Goal: Information Seeking & Learning: Find specific page/section

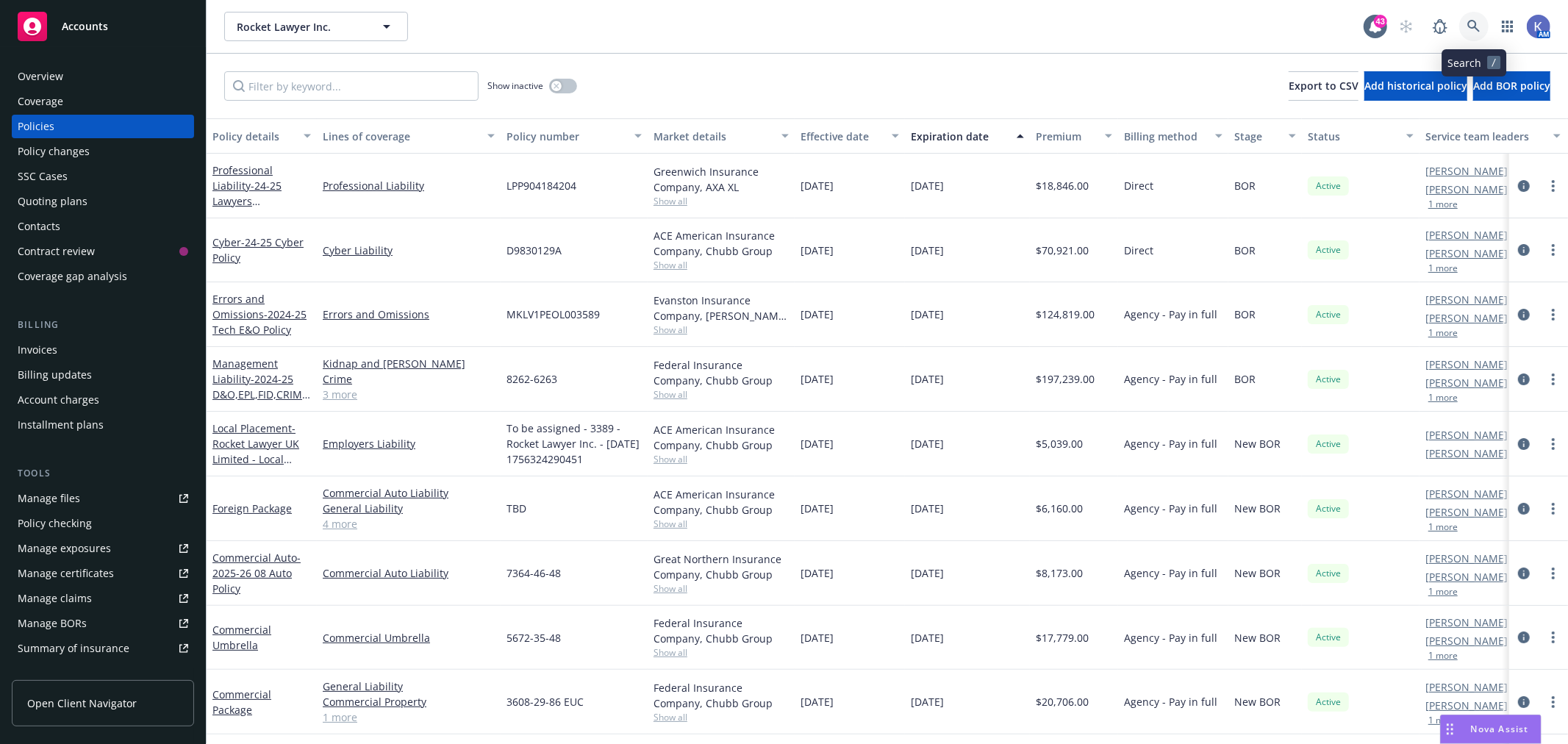
click at [1481, 19] on link at bounding box center [1473, 26] width 29 height 29
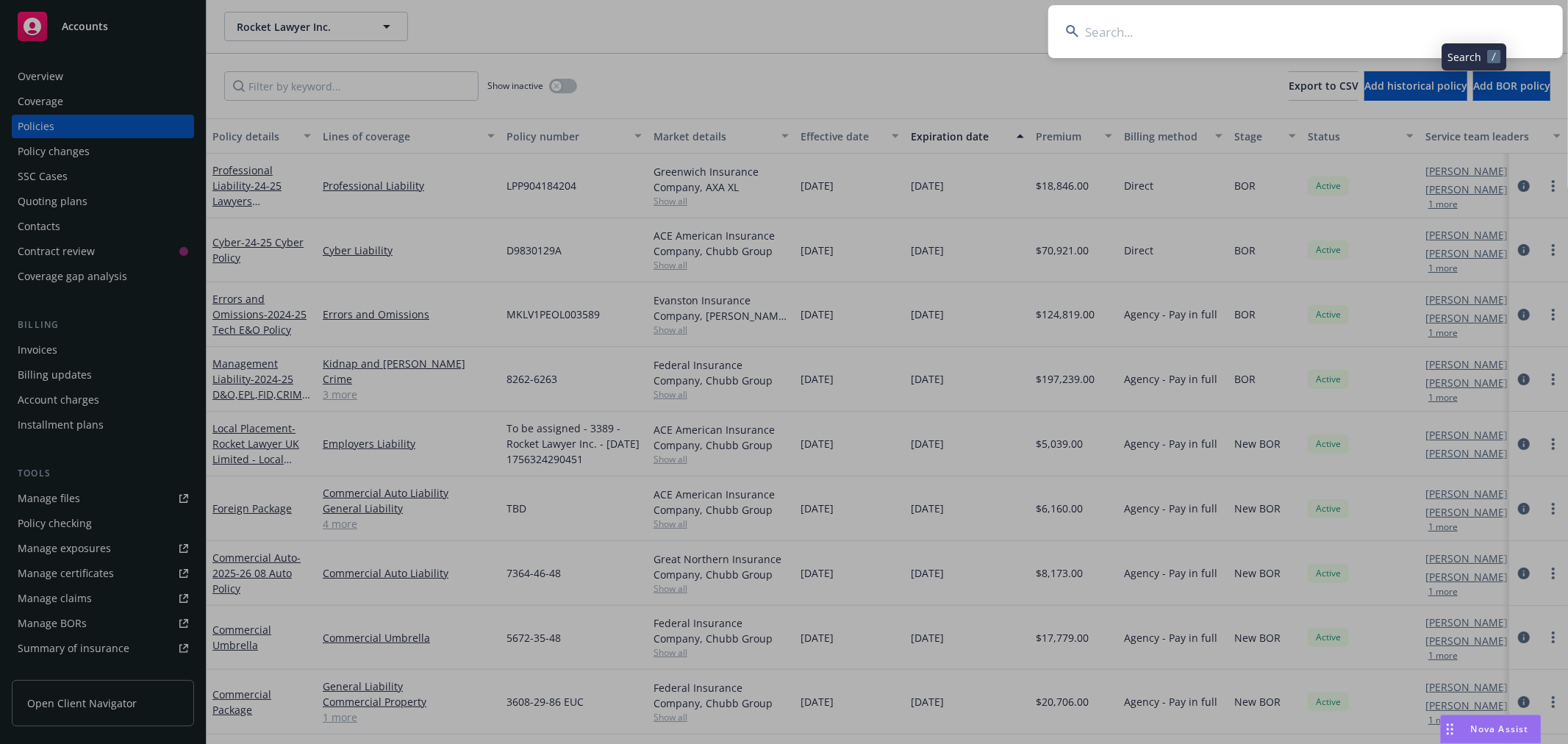
click at [1413, 35] on input at bounding box center [1305, 32] width 515 height 53
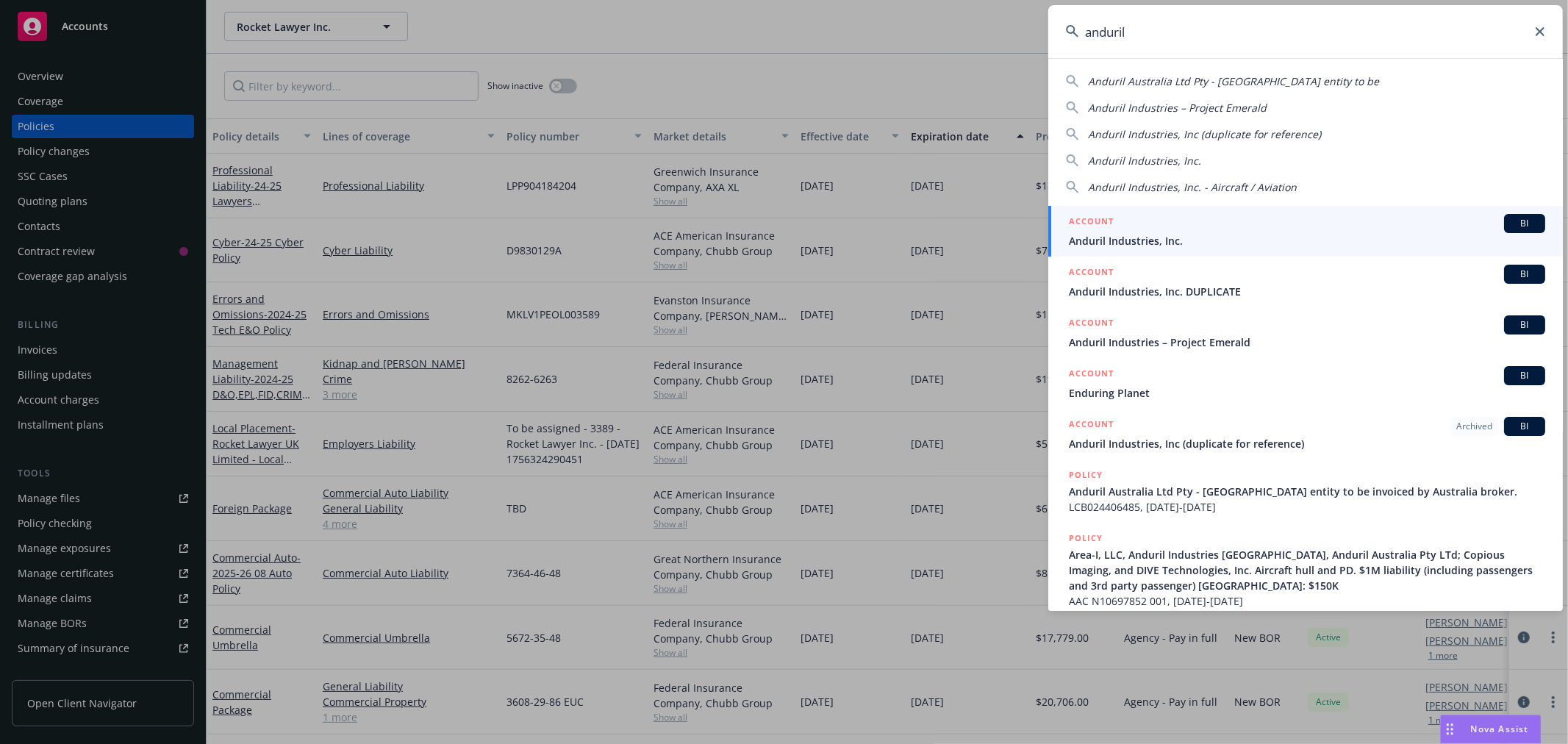
type input "anduril"
click at [1163, 235] on span "Anduril Industries, Inc." at bounding box center [1307, 240] width 476 height 15
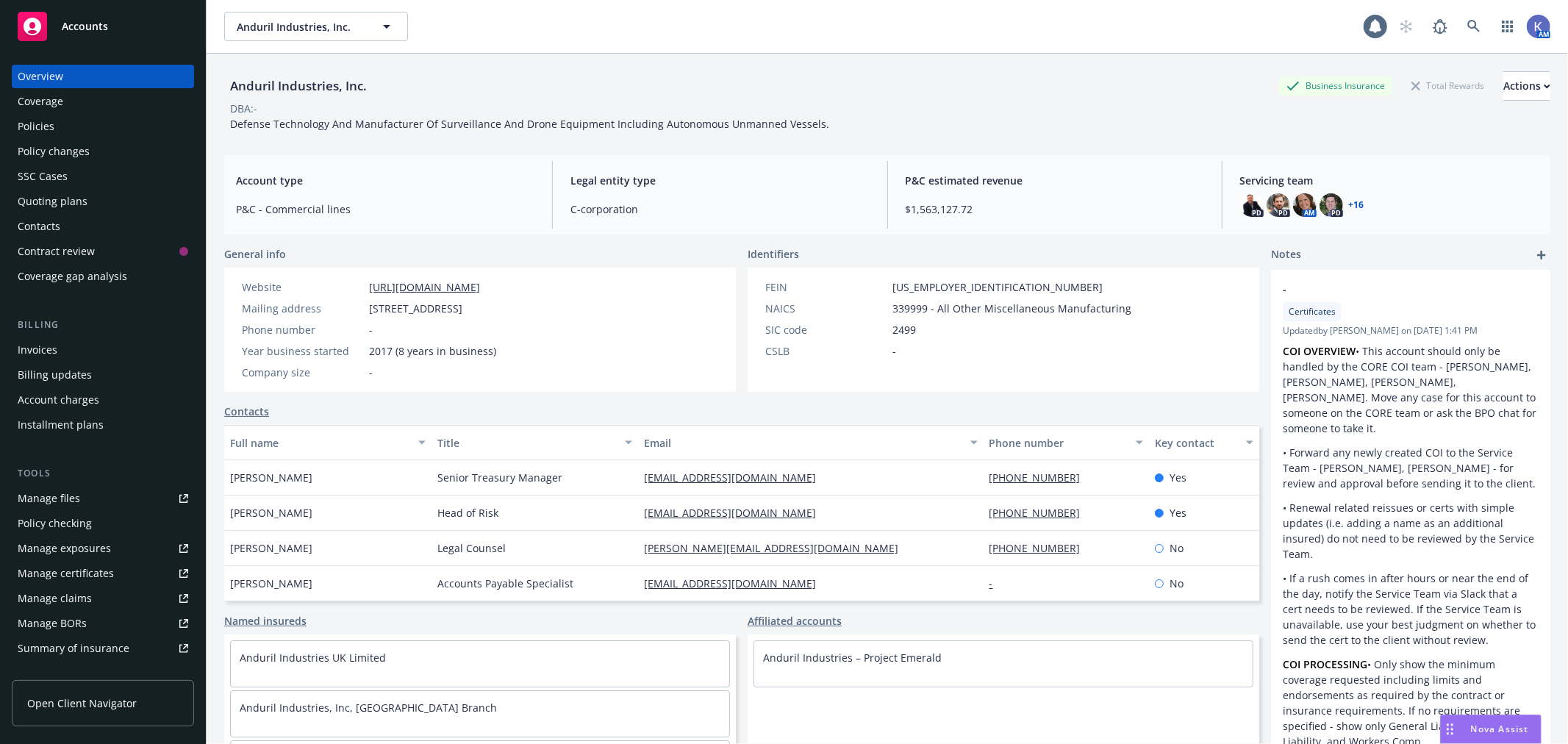
click at [87, 124] on div "Policies" at bounding box center [102, 126] width 170 height 23
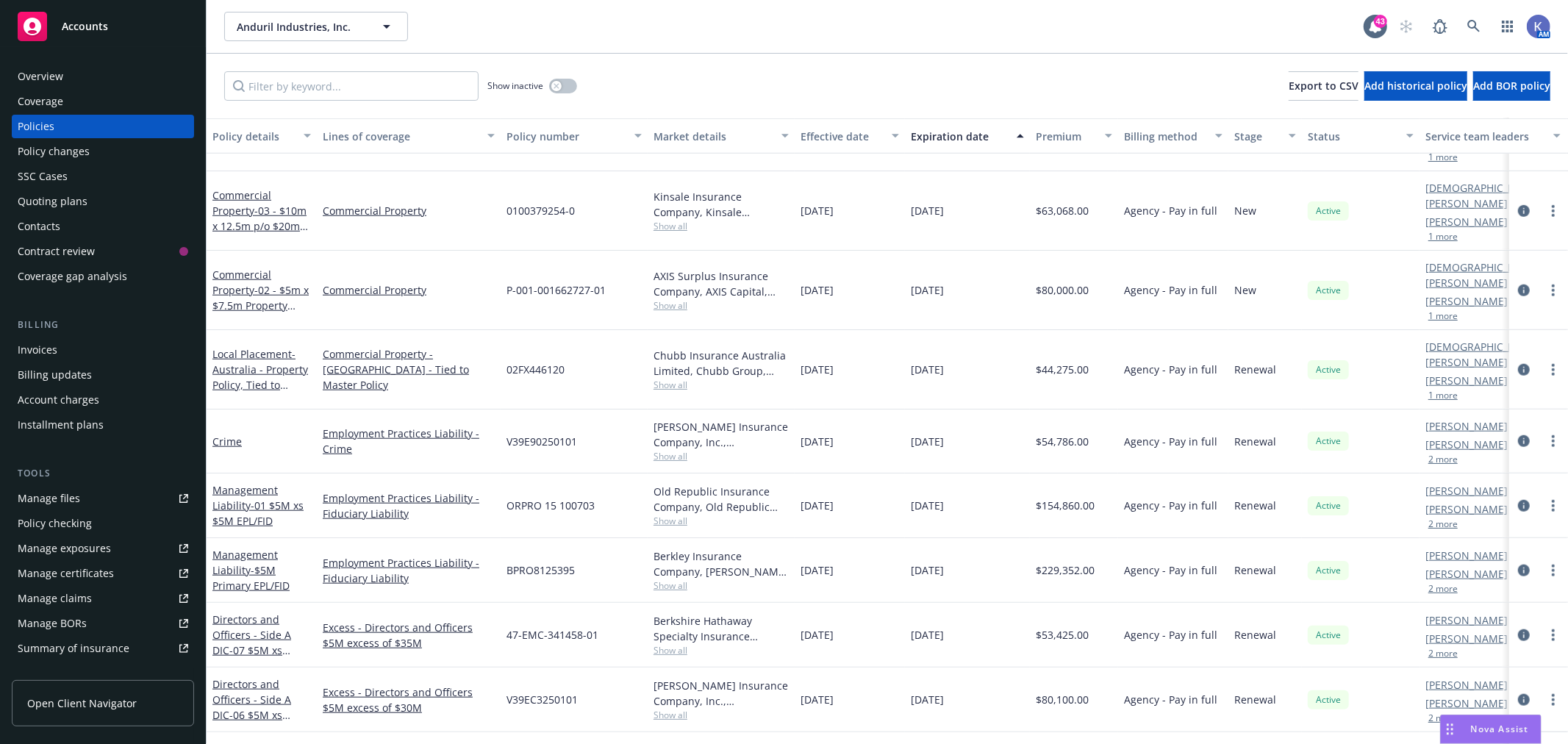
scroll to position [1144, 0]
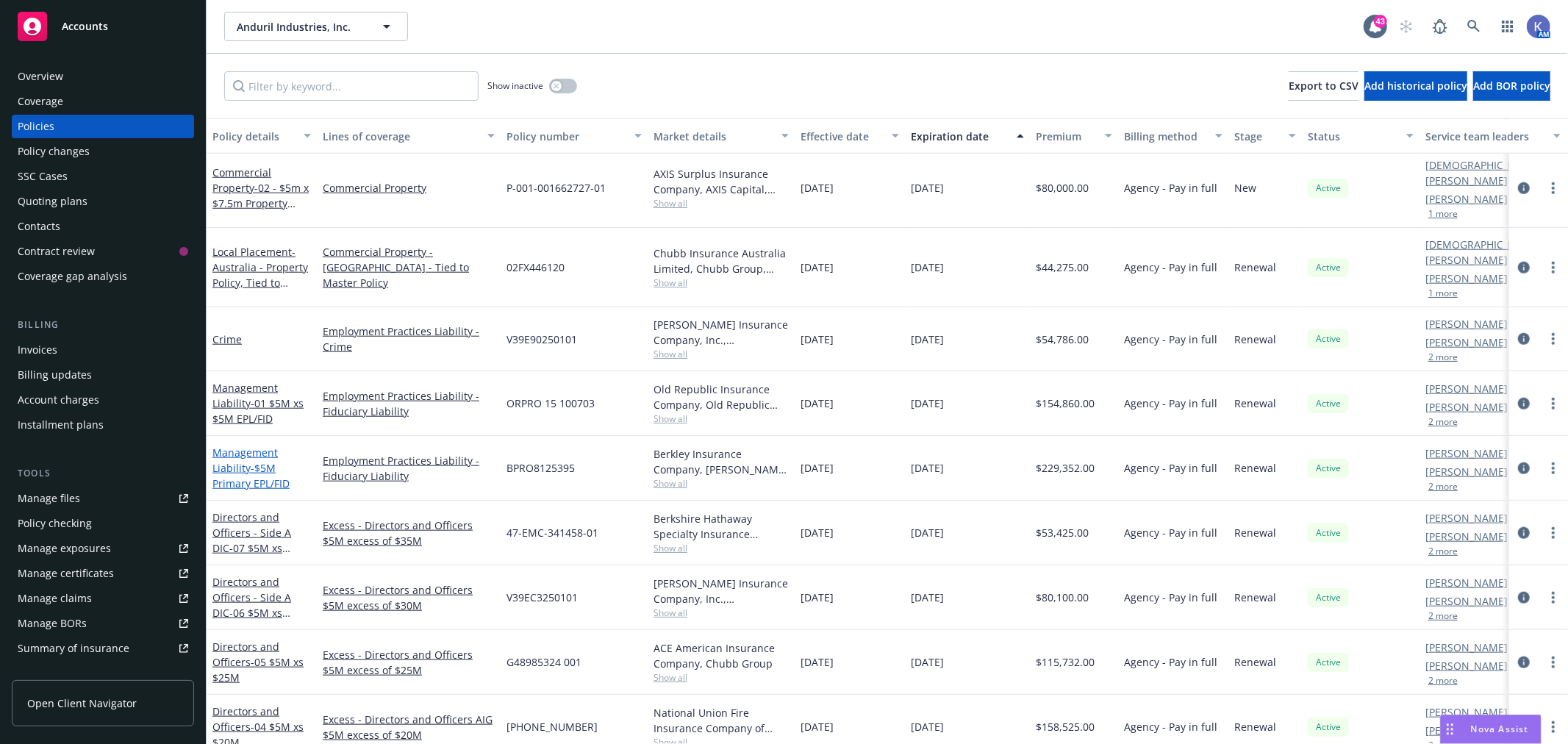
click at [250, 445] on link "Management Liability - $5M Primary EPL/FID" at bounding box center [251, 468] width 77 height 45
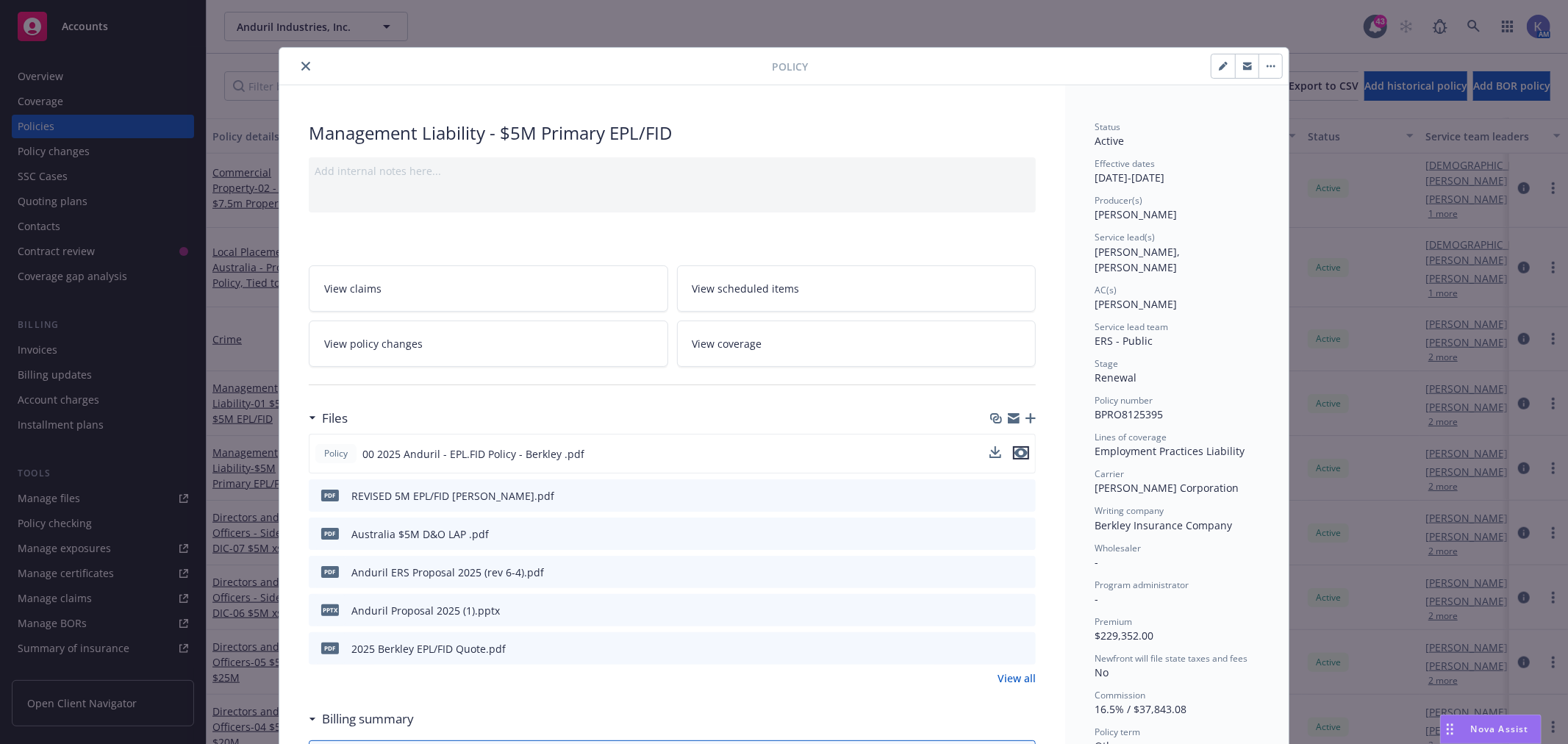
click at [1014, 456] on icon "preview file" at bounding box center [1021, 453] width 14 height 11
click at [303, 68] on icon "close" at bounding box center [306, 66] width 9 height 9
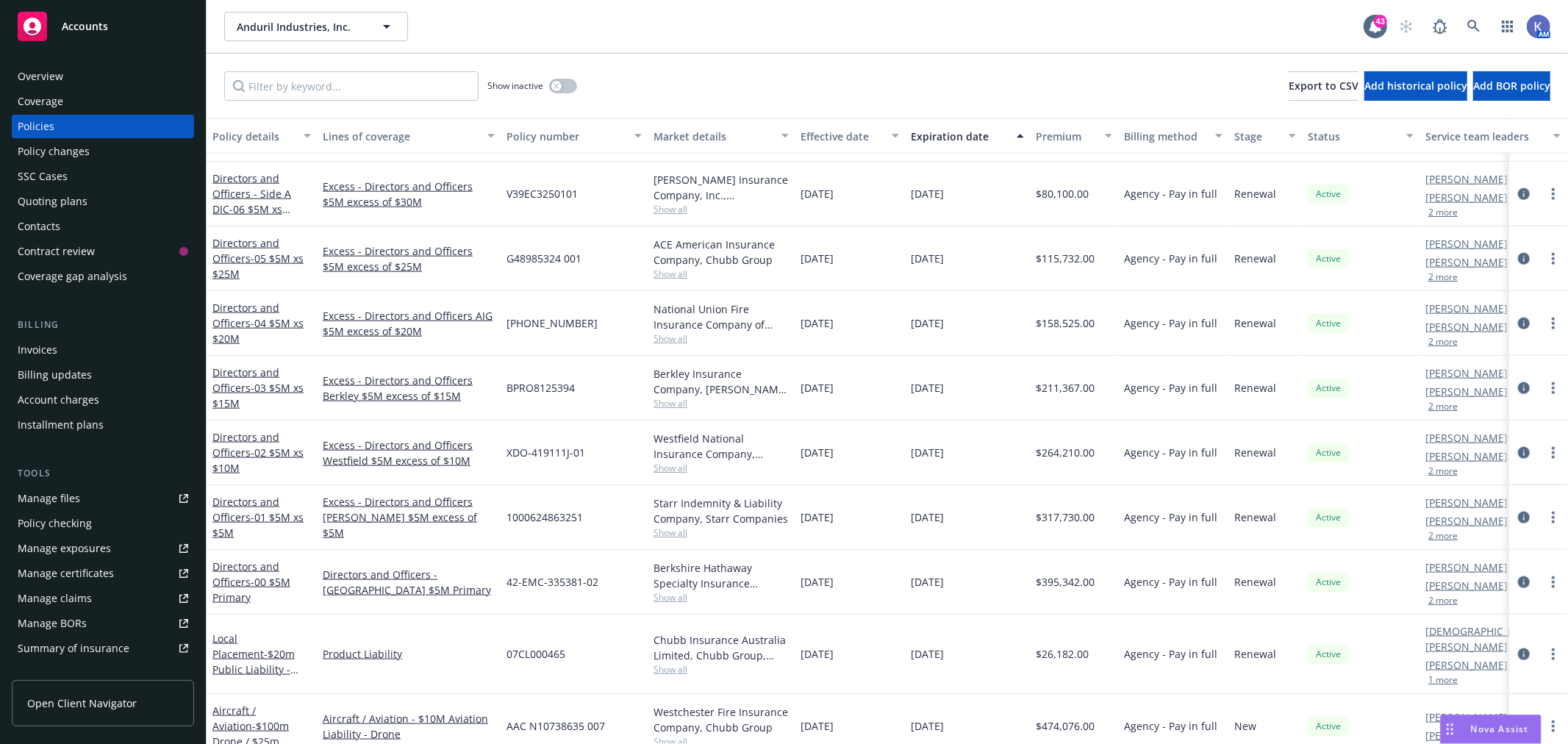
scroll to position [1471, 0]
click at [272, 384] on span "- 03 $5M xs $15M" at bounding box center [258, 393] width 91 height 29
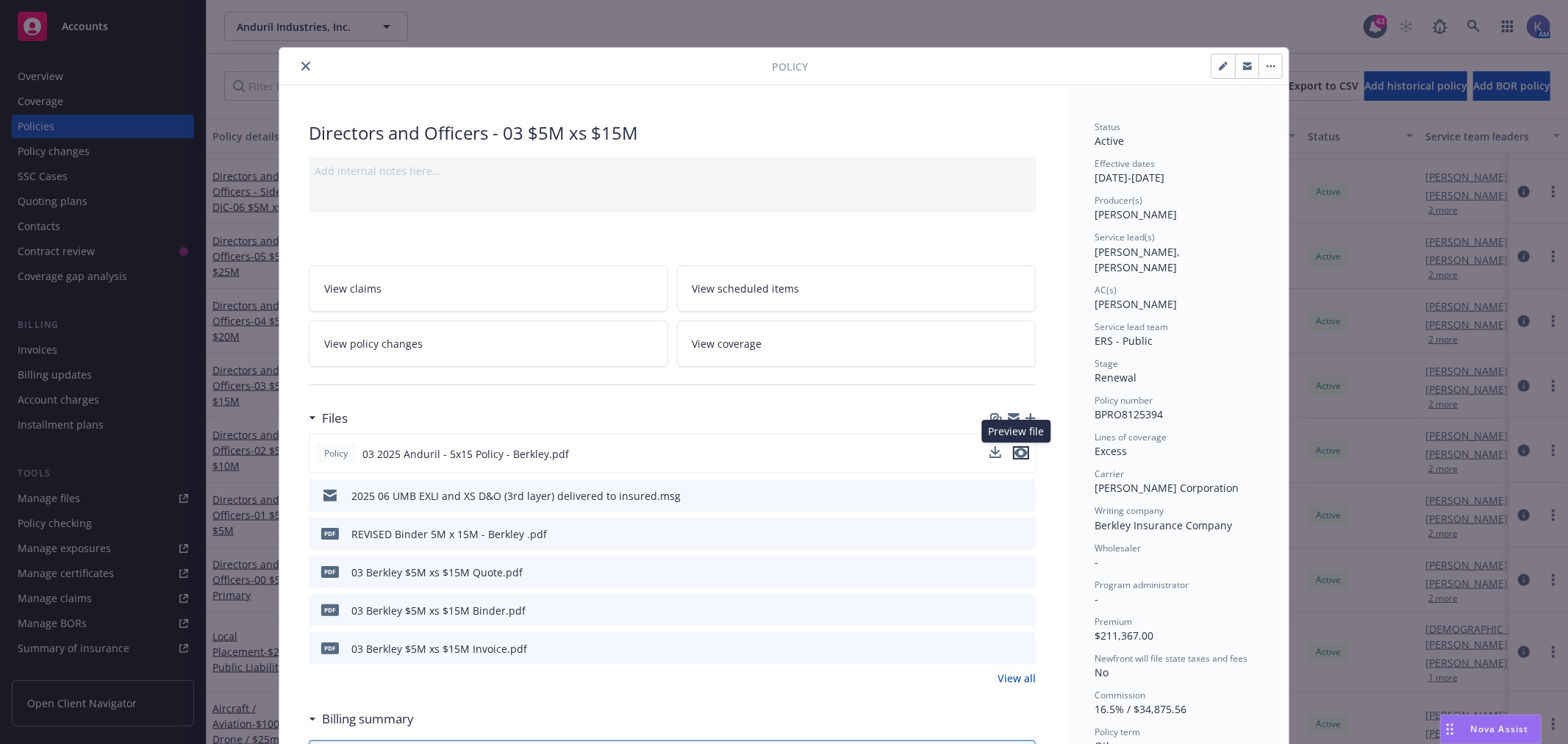
click at [1016, 452] on icon "preview file" at bounding box center [1021, 453] width 14 height 11
click at [301, 64] on icon "close" at bounding box center [306, 66] width 9 height 9
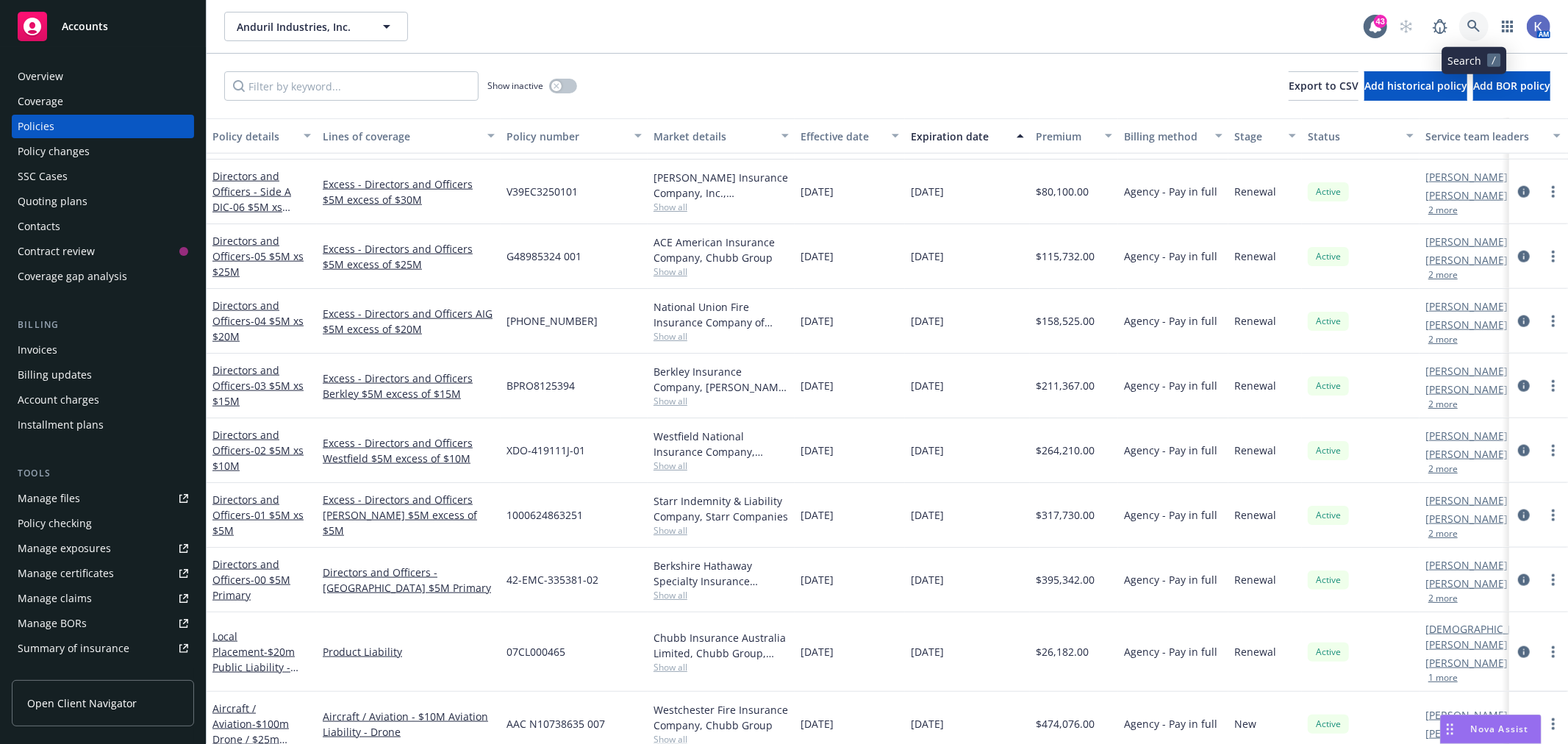
click at [1472, 28] on icon at bounding box center [1473, 26] width 13 height 13
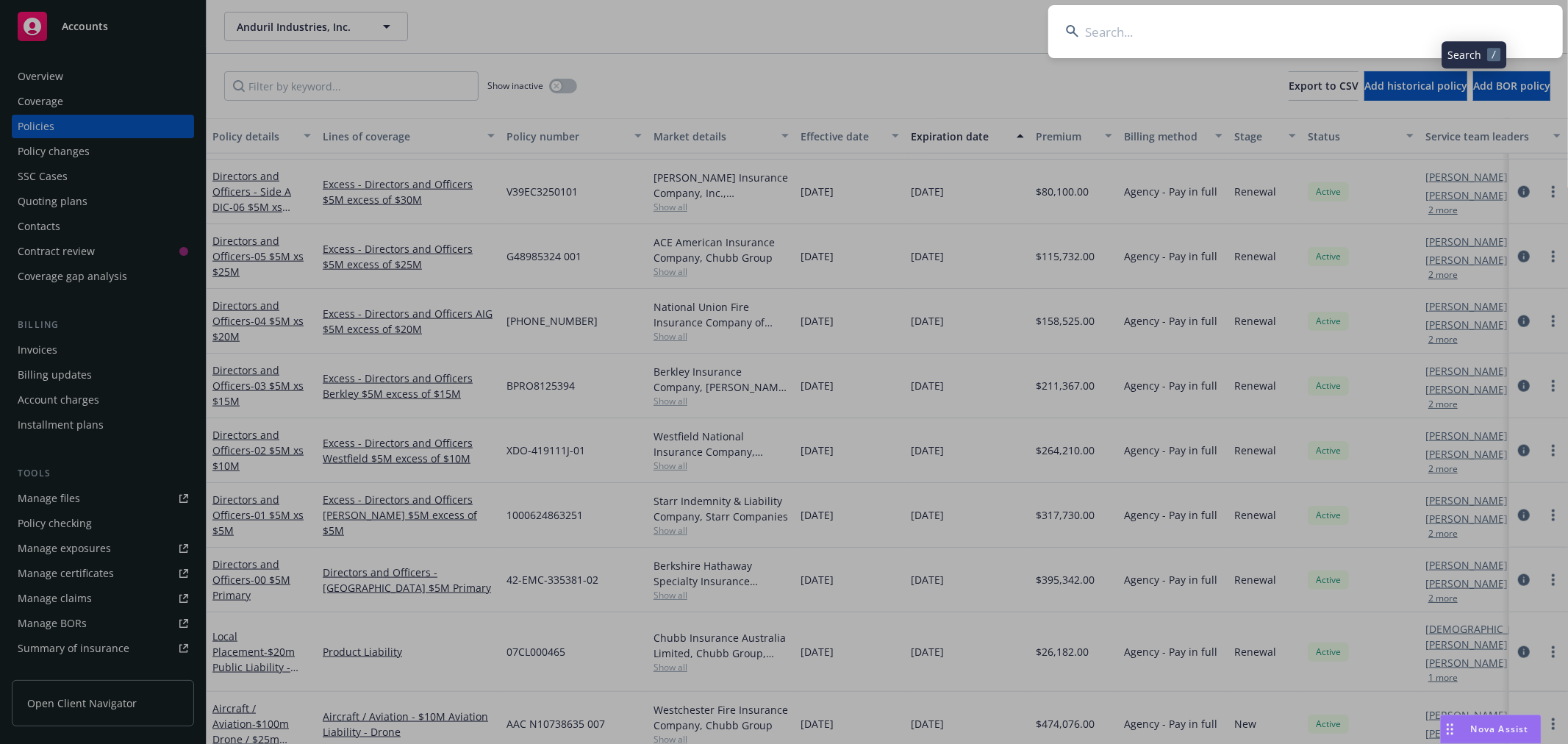
click at [1362, 41] on input at bounding box center [1305, 32] width 515 height 53
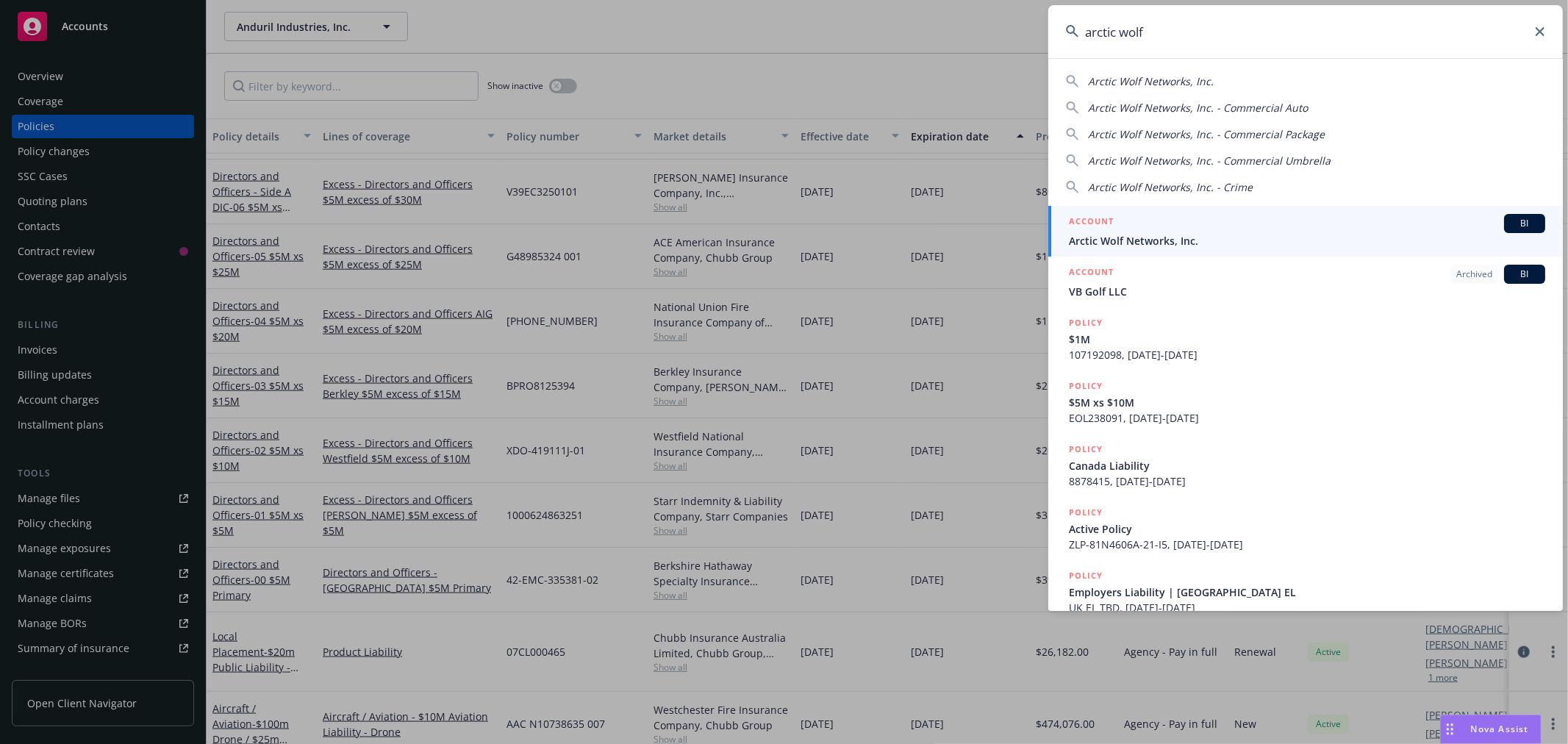
type input "arctic wolf"
click at [1111, 223] on h5 "ACCOUNT" at bounding box center [1091, 222] width 45 height 17
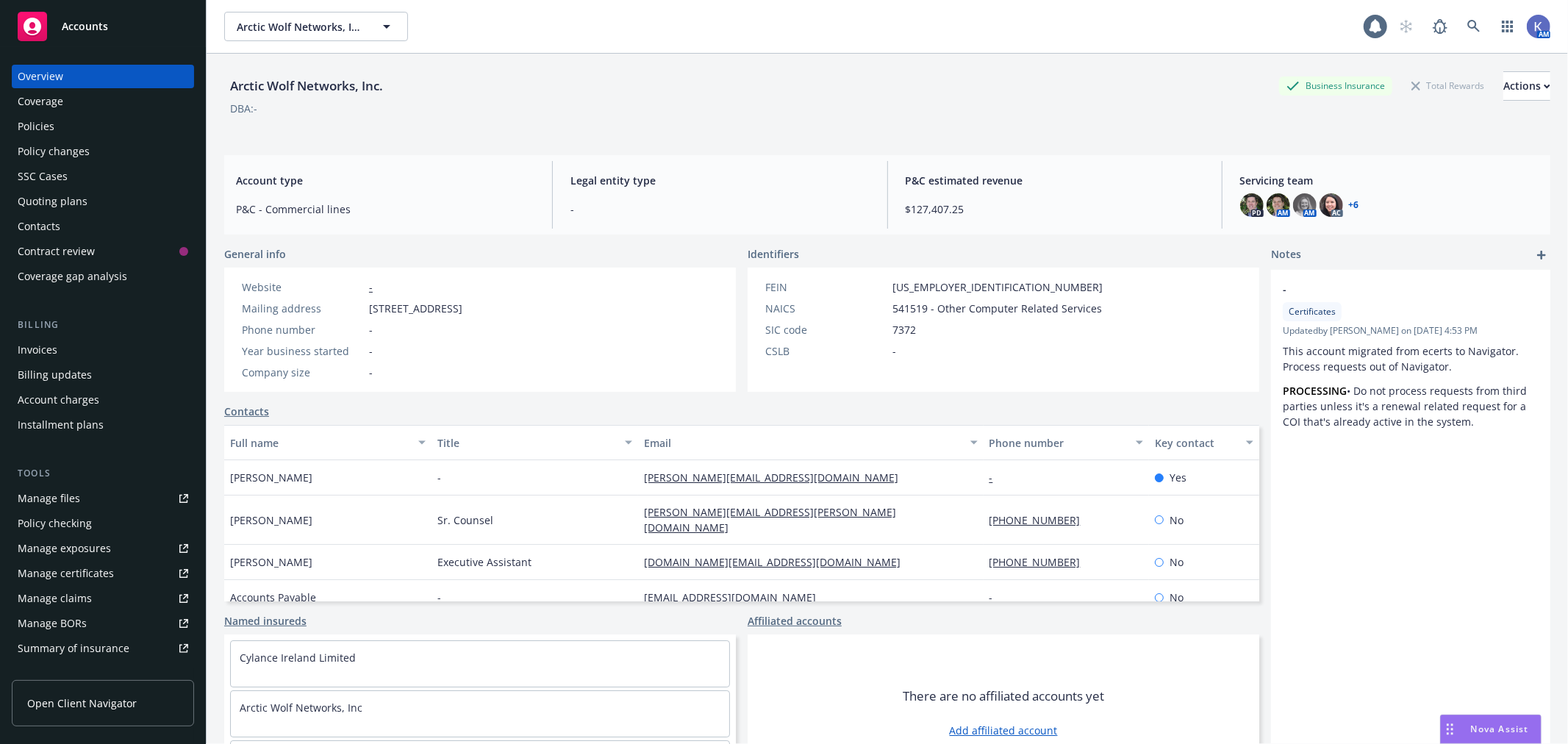
click at [34, 115] on div "Policies" at bounding box center [35, 126] width 37 height 23
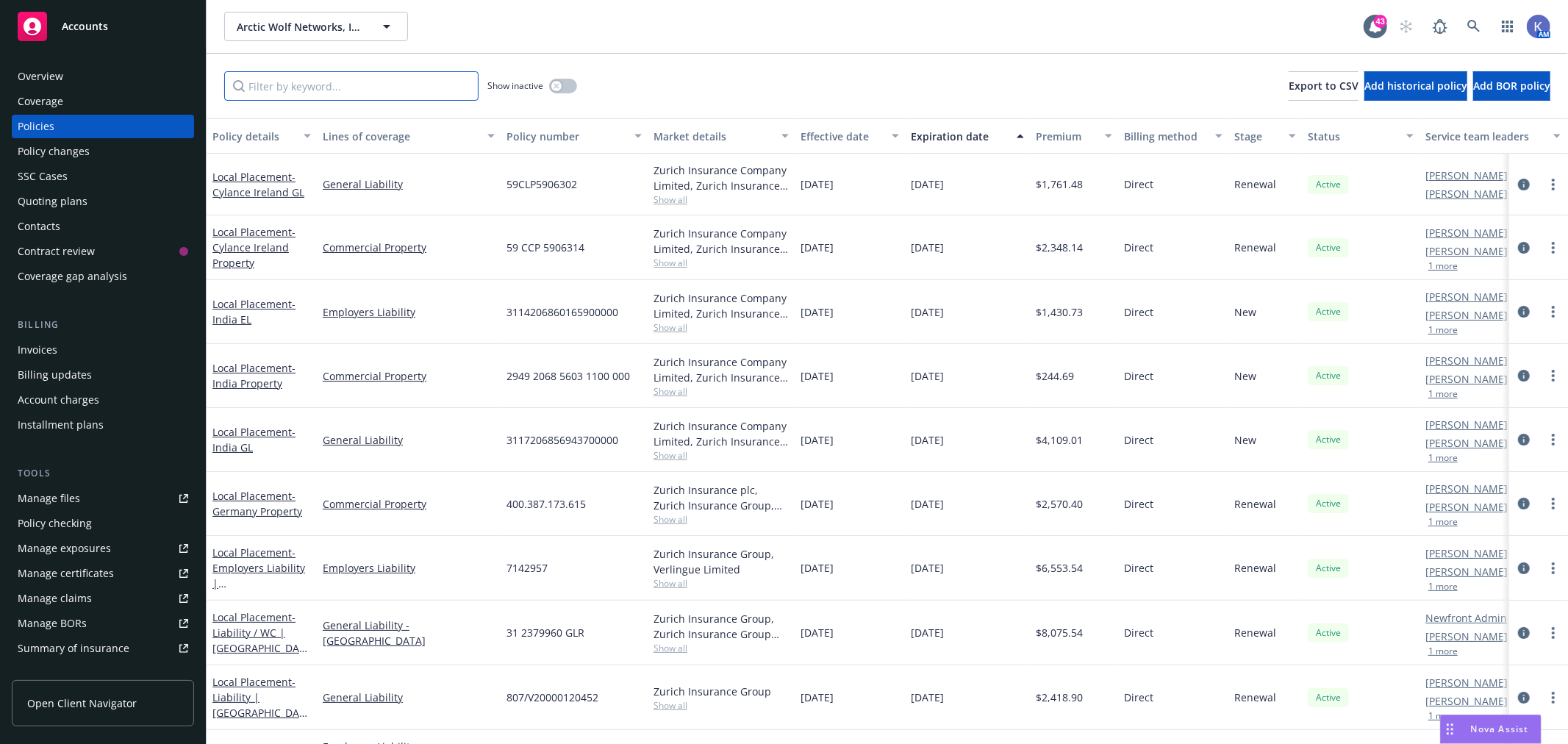
click at [286, 83] on input "Filter by keyword..." at bounding box center [352, 86] width 255 height 29
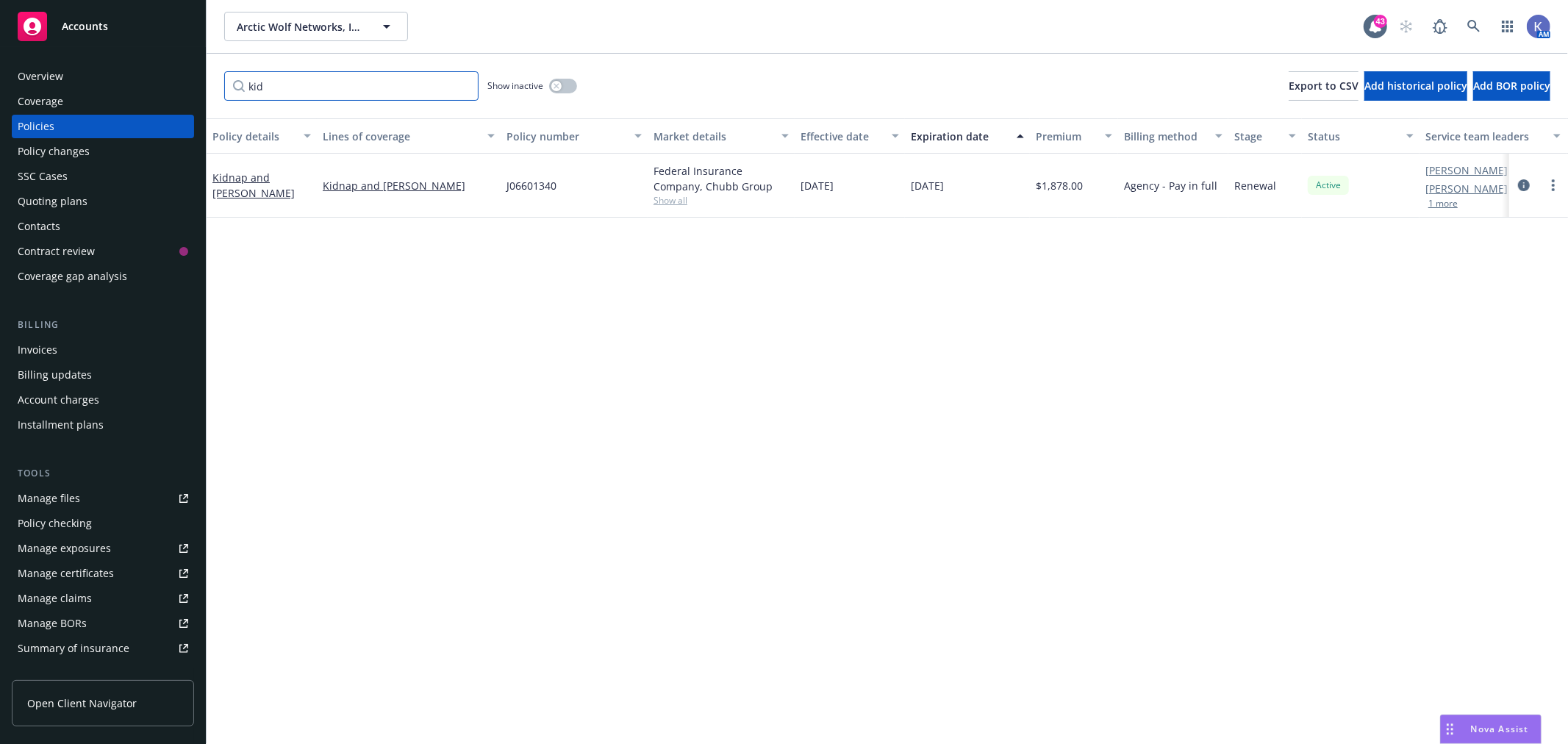
type input "kid"
click at [662, 423] on div "Policy details Lines of coverage Policy number Market details Effective date Ex…" at bounding box center [887, 431] width 1362 height 626
